Goal: Find specific page/section: Find specific page/section

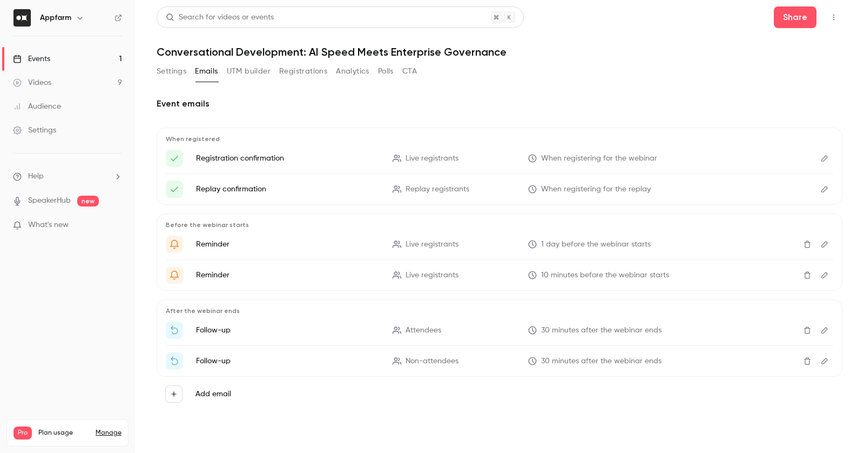
click at [28, 53] on div "Events" at bounding box center [31, 58] width 37 height 11
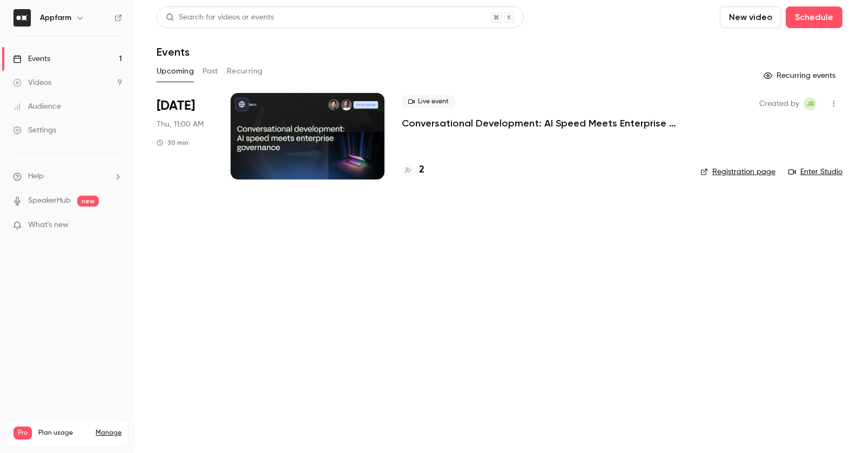
click at [421, 125] on p "Conversational Development: AI Speed Meets Enterprise Governance" at bounding box center [542, 123] width 281 height 13
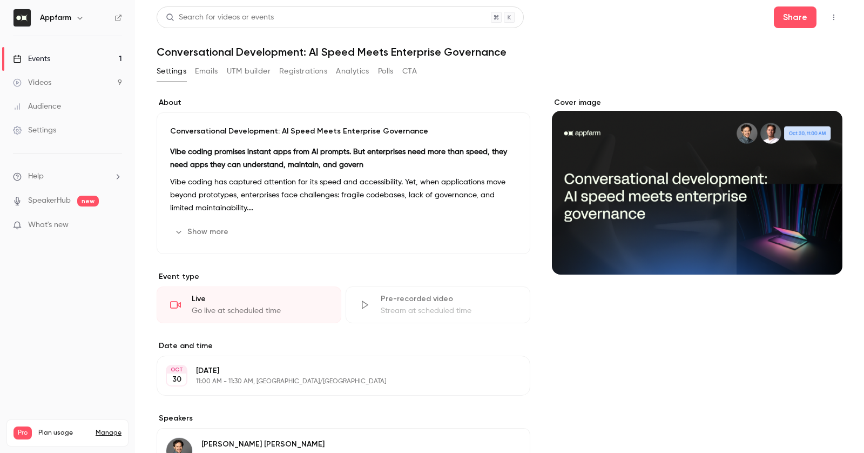
click at [280, 65] on button "Registrations" at bounding box center [303, 71] width 48 height 17
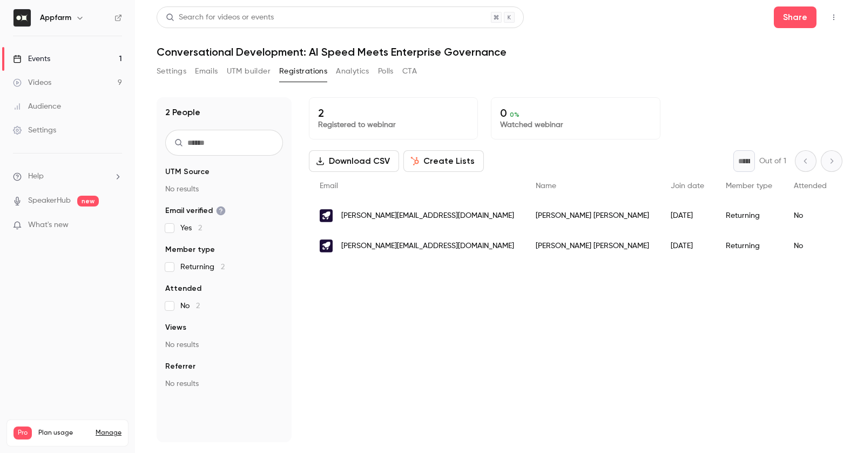
click at [168, 64] on button "Settings" at bounding box center [172, 71] width 30 height 17
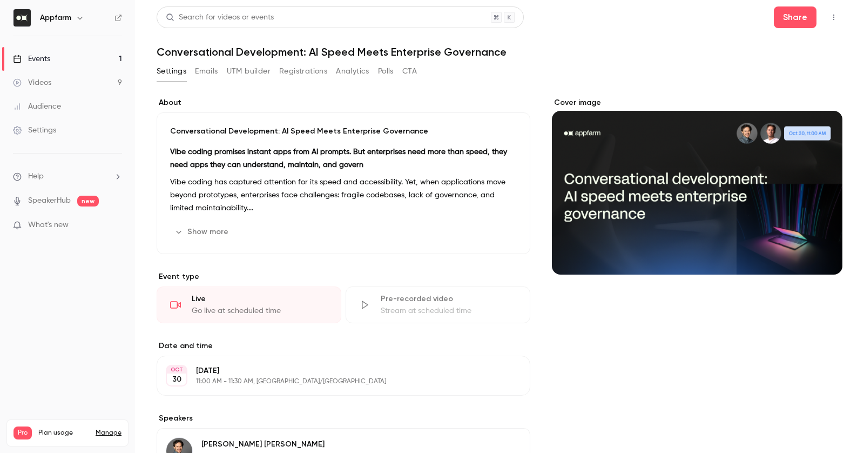
click at [79, 306] on nav "Appfarm Events 1 Videos 9 Audience Settings Help SpeakerHub new What's new Pro …" at bounding box center [67, 226] width 135 height 453
